Goal: Task Accomplishment & Management: Use online tool/utility

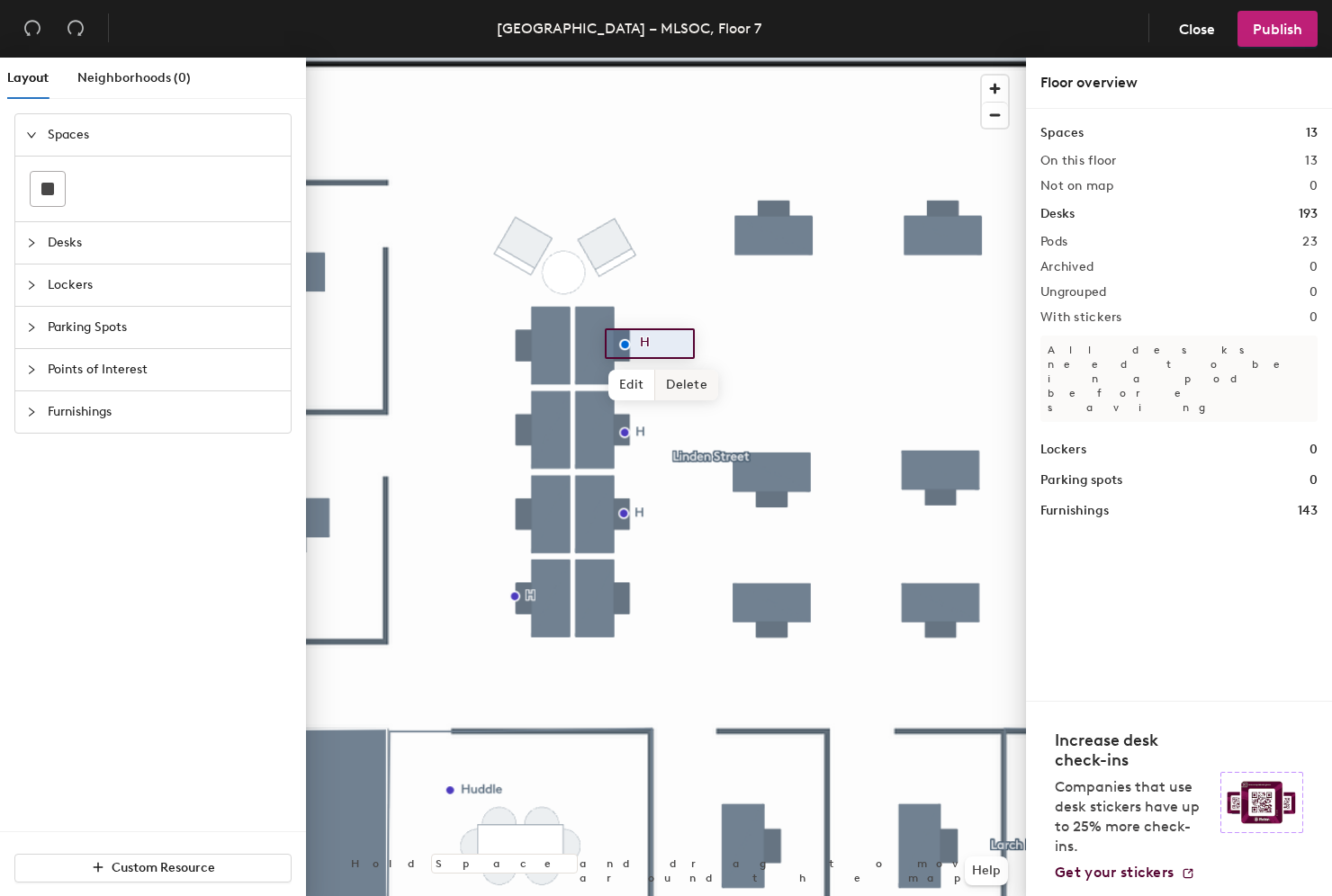
click at [691, 383] on span "Delete" at bounding box center [686, 384] width 63 height 30
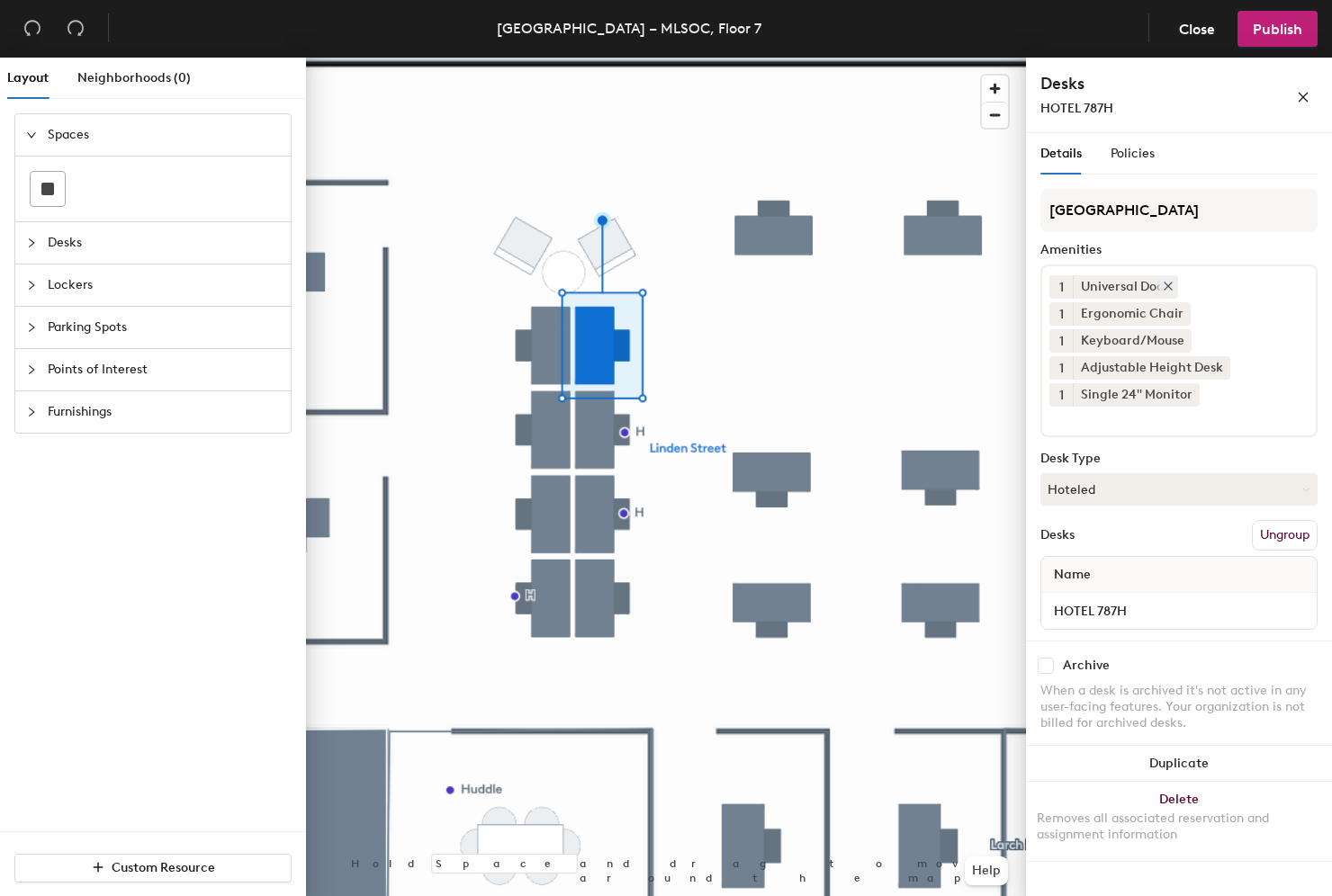
click at [1170, 286] on icon at bounding box center [1168, 286] width 13 height 13
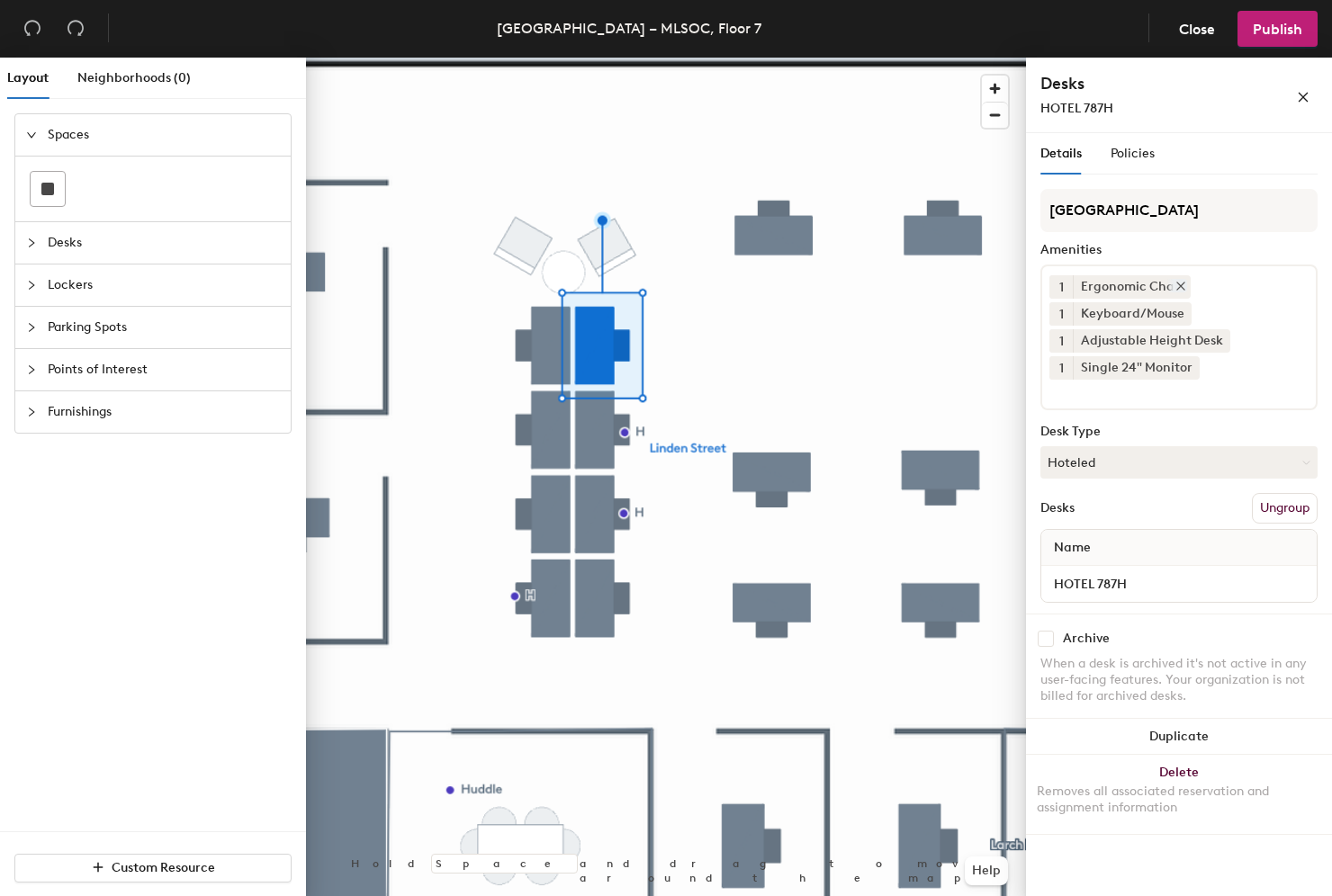
click at [1177, 285] on icon at bounding box center [1181, 286] width 7 height 7
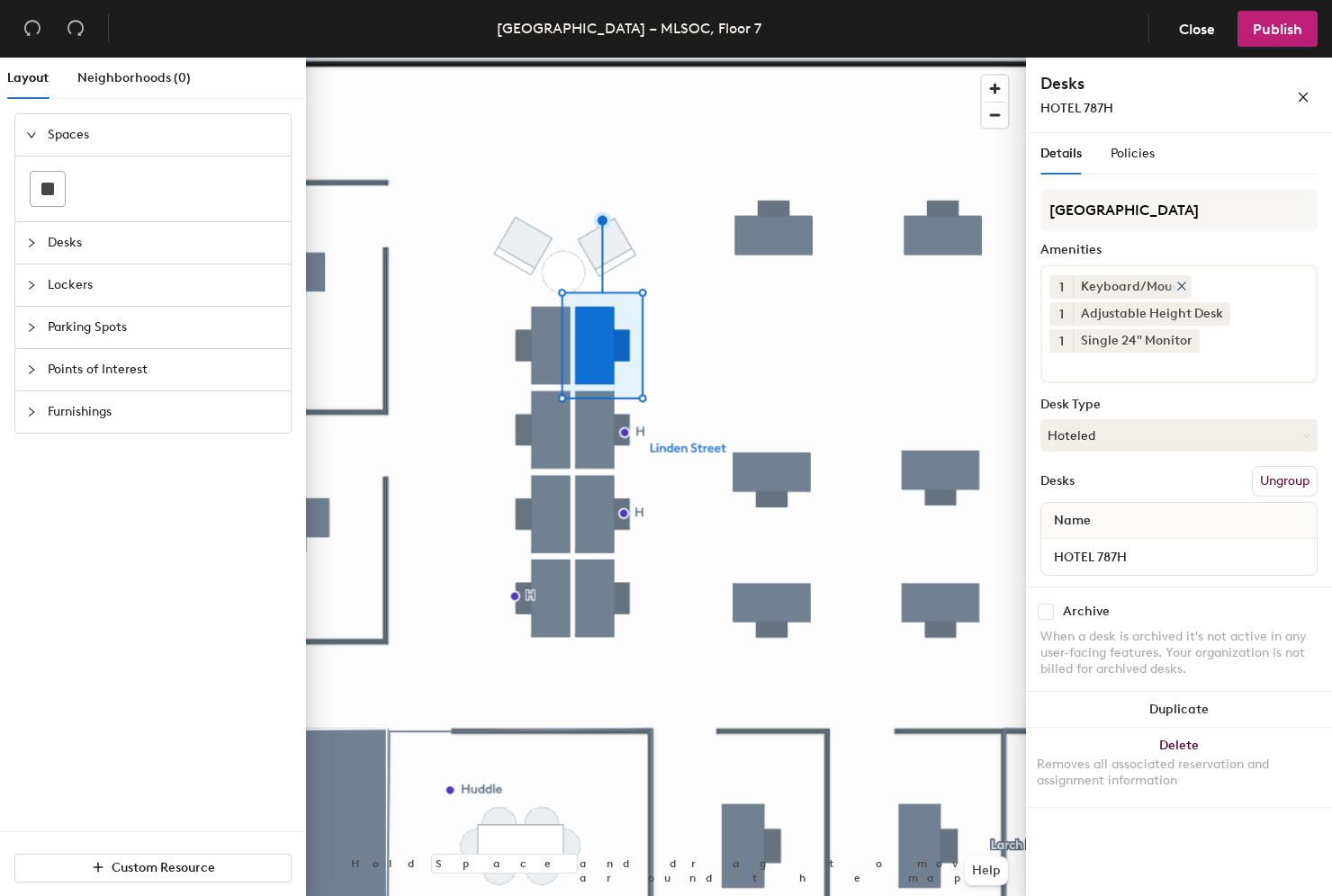
click at [1178, 285] on icon at bounding box center [1181, 286] width 7 height 7
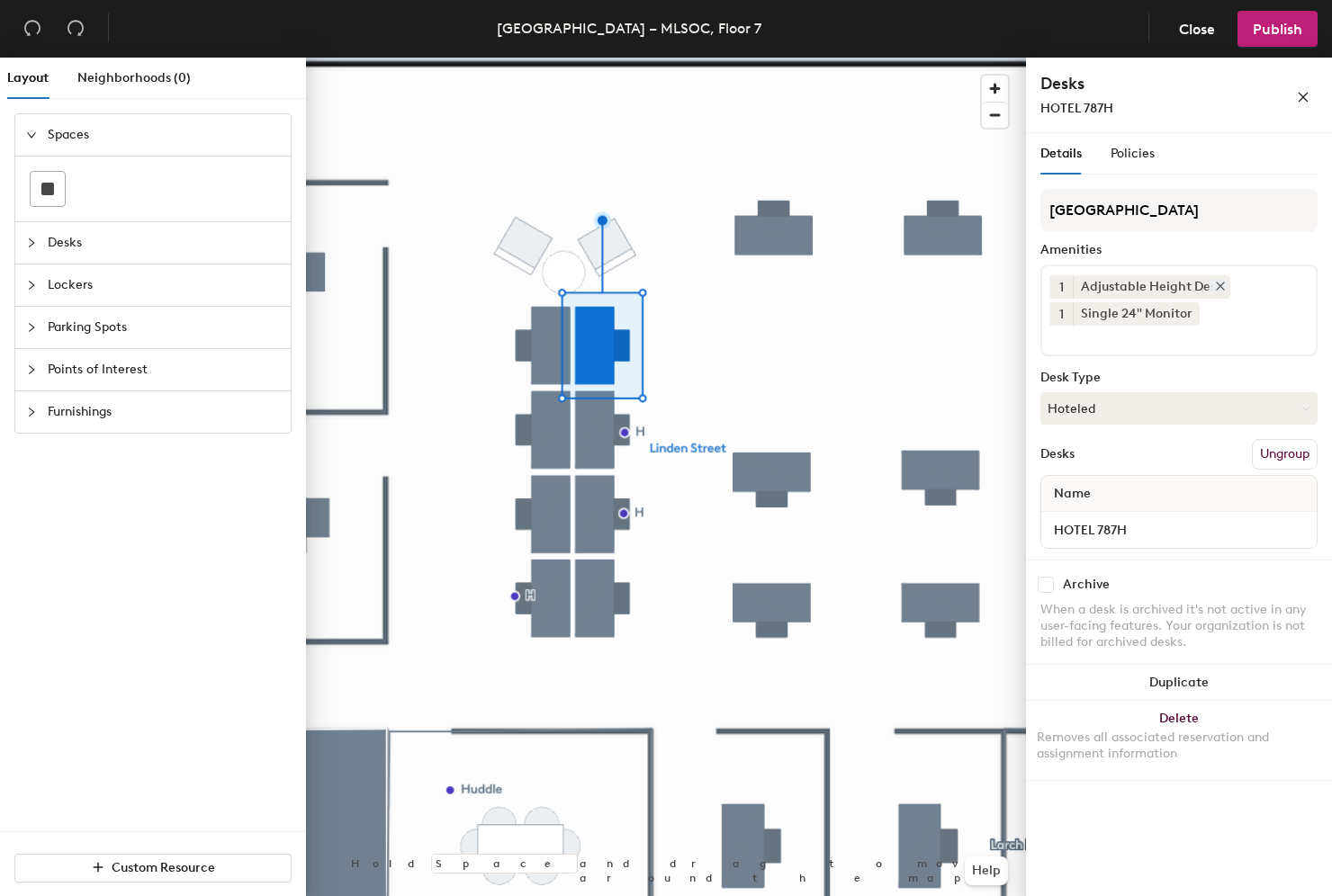
click at [1218, 280] on icon at bounding box center [1220, 286] width 13 height 13
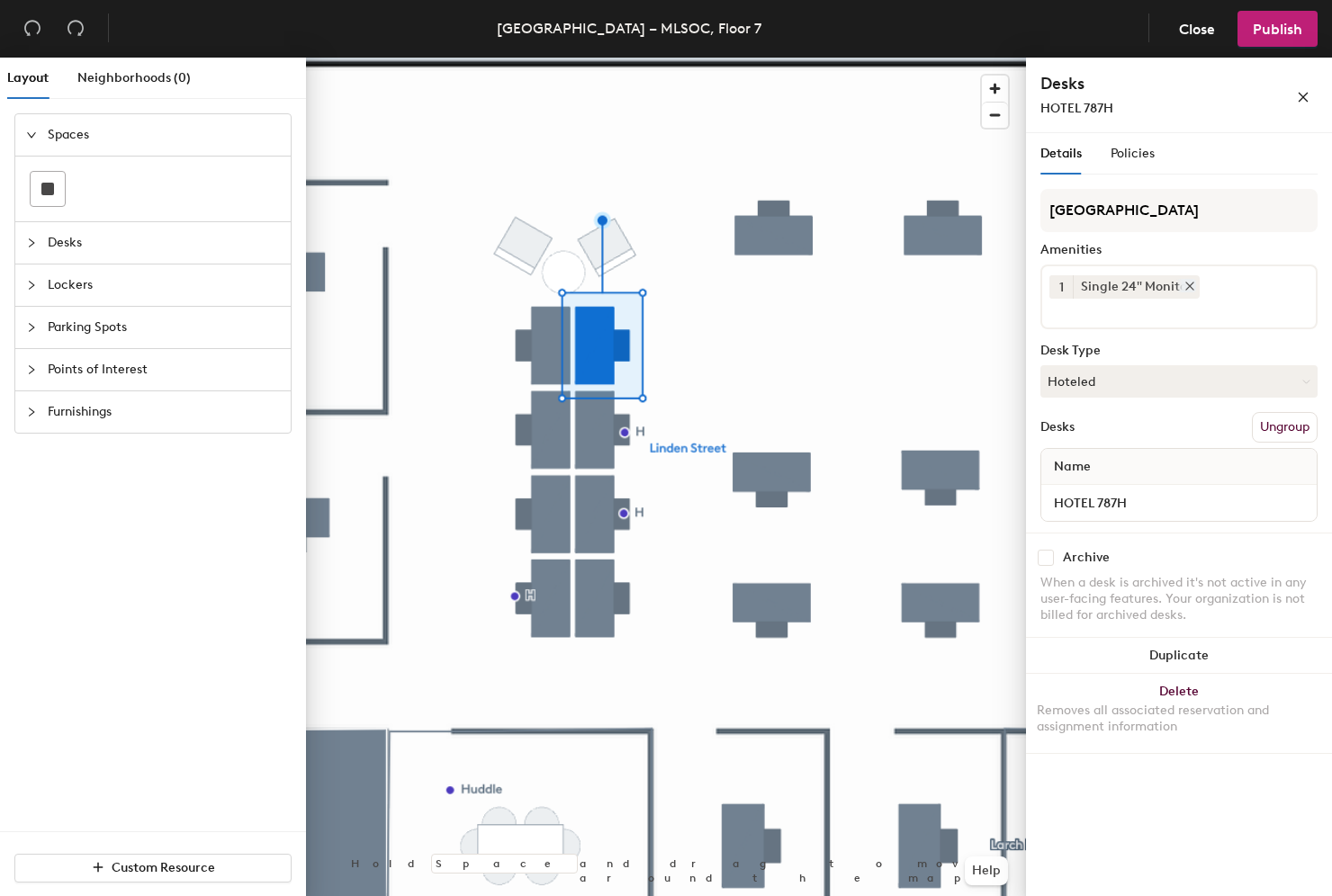
click at [1191, 286] on icon at bounding box center [1190, 286] width 7 height 7
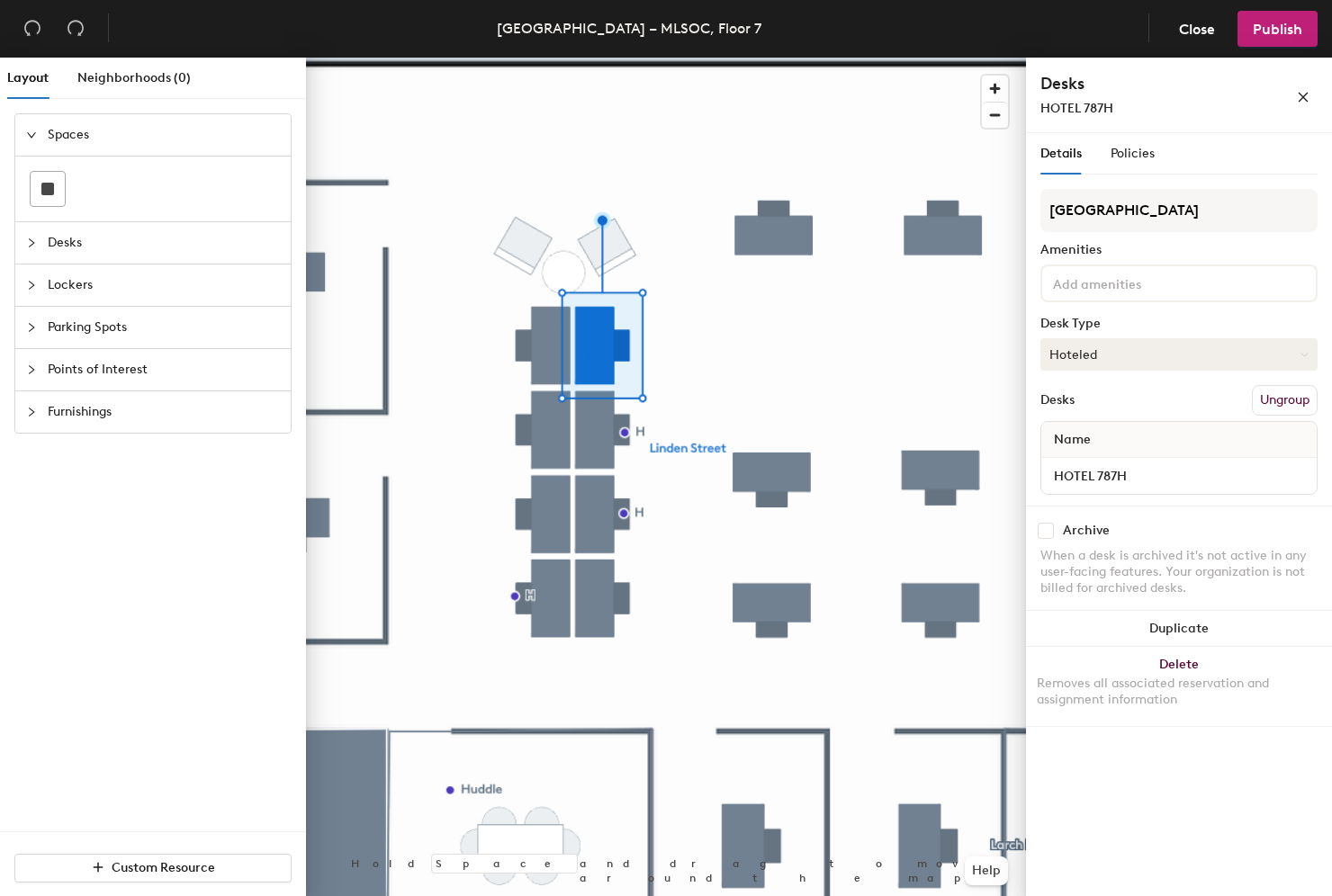
click at [1138, 346] on button "Hoteled" at bounding box center [1179, 354] width 277 height 32
click at [1095, 405] on div "Assigned" at bounding box center [1131, 410] width 180 height 27
click at [1083, 464] on input "HOTEL 787H" at bounding box center [1179, 476] width 268 height 25
click at [1091, 468] on input "HOTEL 787H" at bounding box center [1179, 476] width 268 height 25
type input "[PERSON_NAME] 787H"
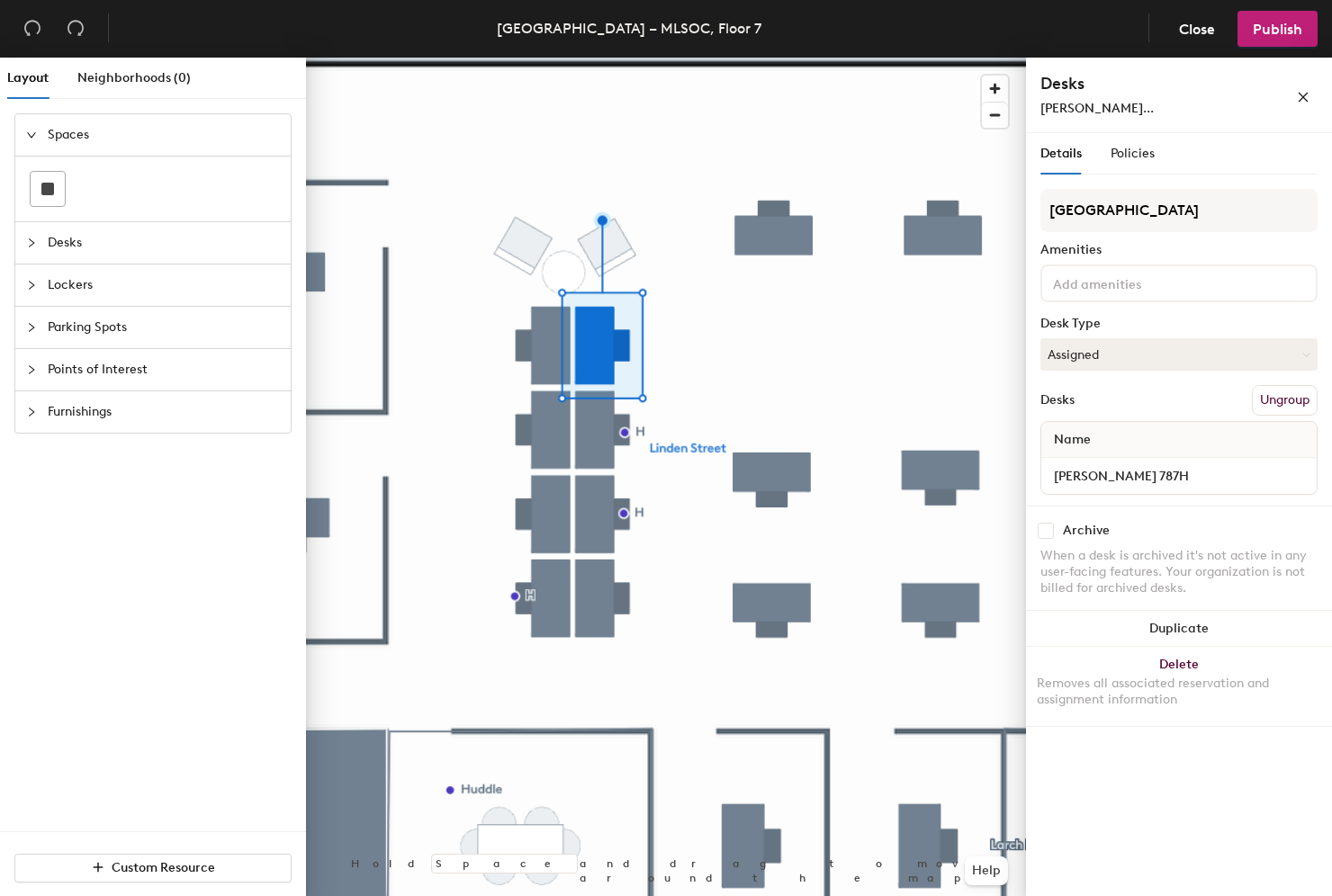
click at [1141, 769] on div "Details Policies Linden Street Amenities Desk Type Assigned Desks Ungroup Name …" at bounding box center [1178, 518] width 306 height 770
click at [1275, 28] on span "Publish" at bounding box center [1278, 29] width 50 height 18
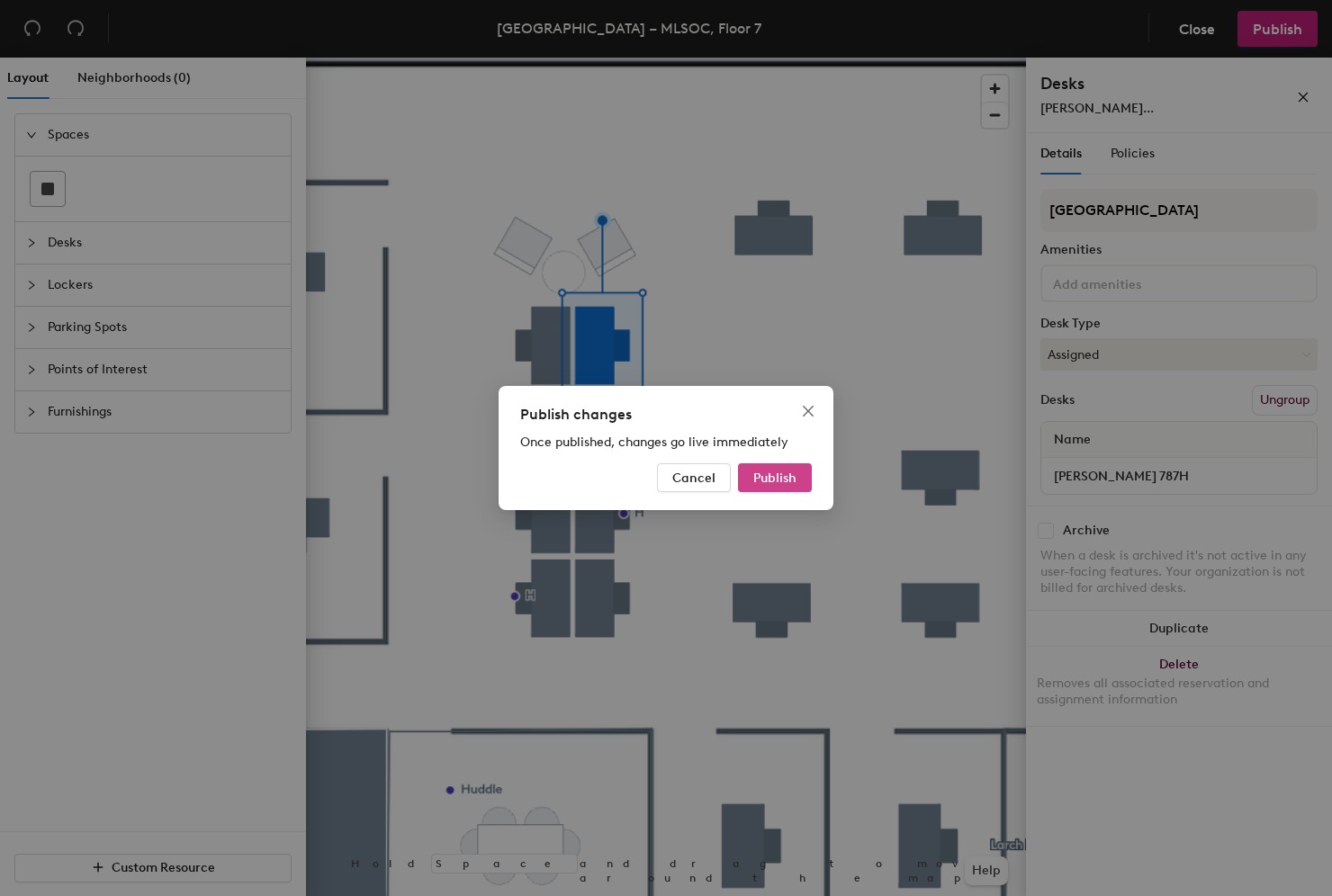
click at [772, 478] on span "Publish" at bounding box center [774, 478] width 43 height 16
